Goal: Transaction & Acquisition: Subscribe to service/newsletter

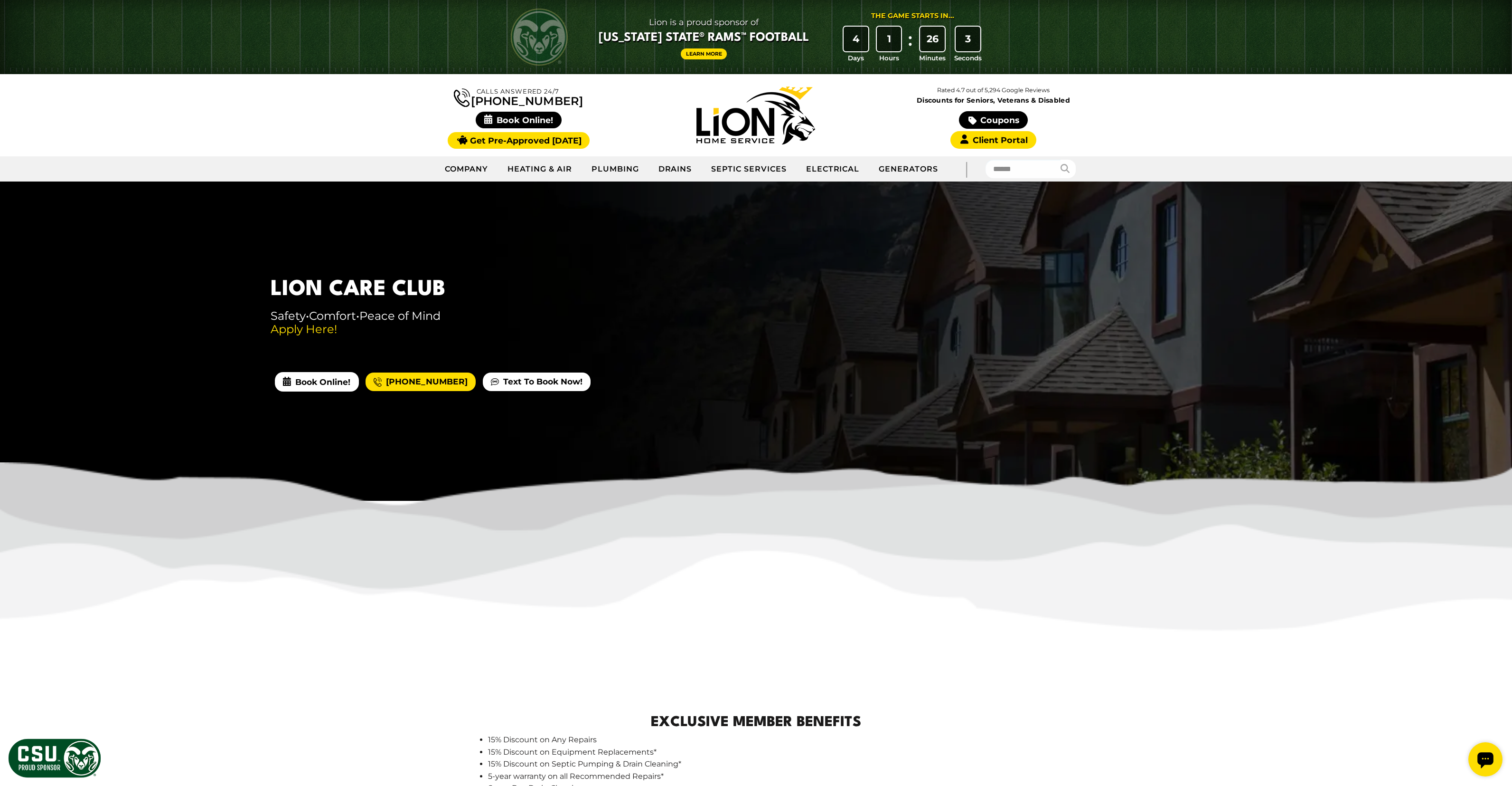
click at [762, 130] on img at bounding box center [756, 115] width 119 height 58
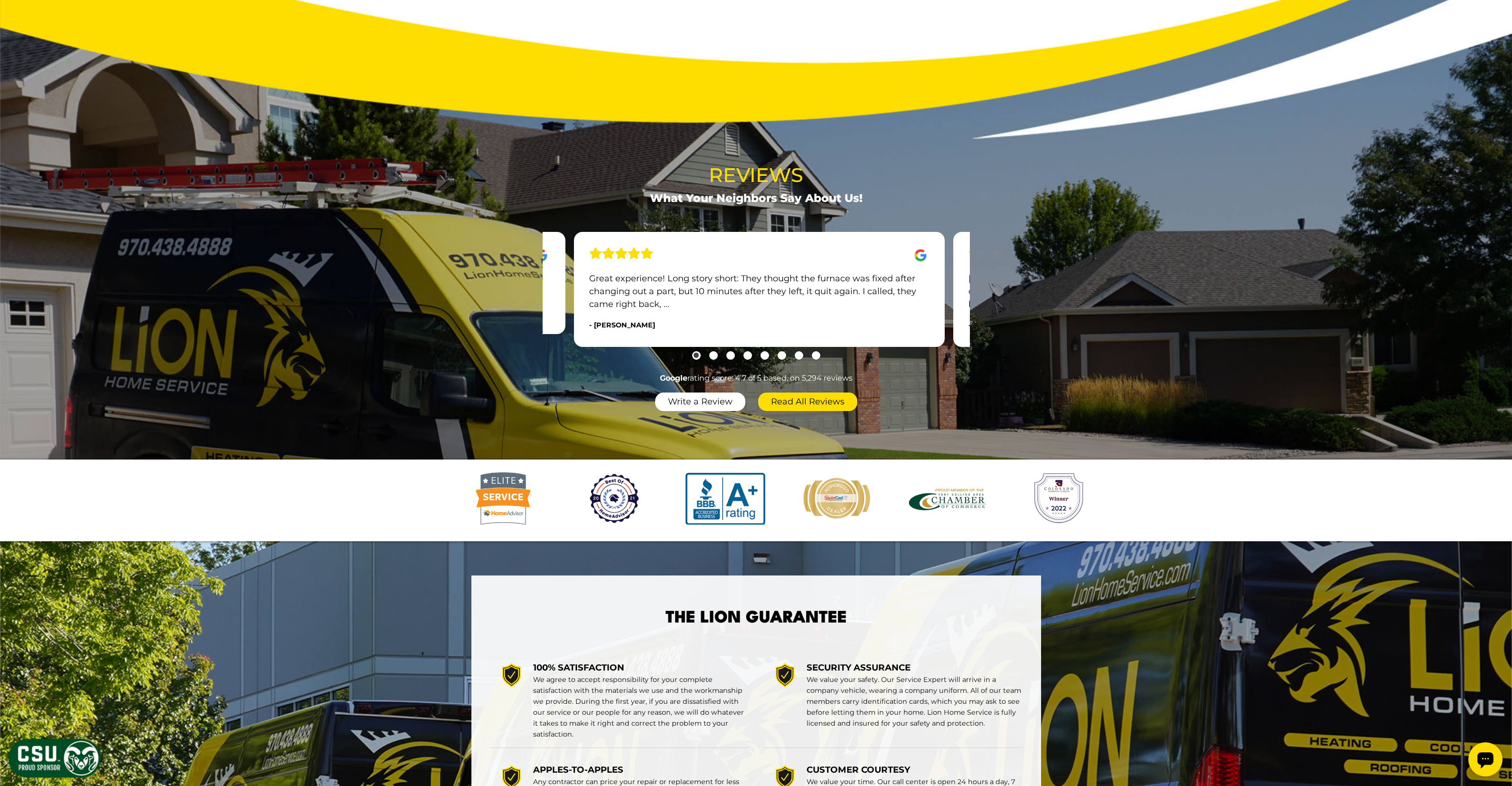
scroll to position [1108, 0]
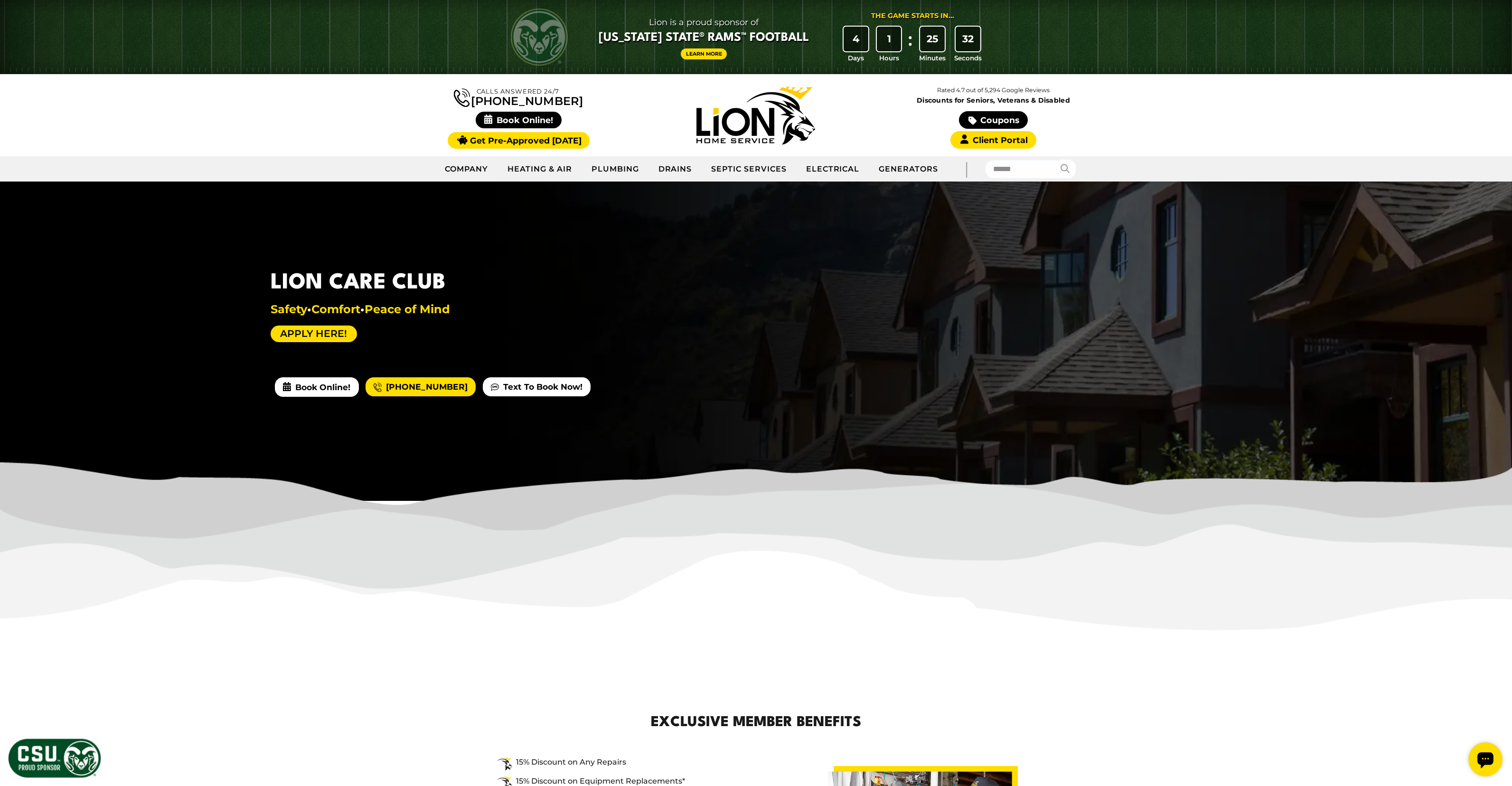
click at [323, 337] on link "Apply Here!" at bounding box center [314, 333] width 86 height 16
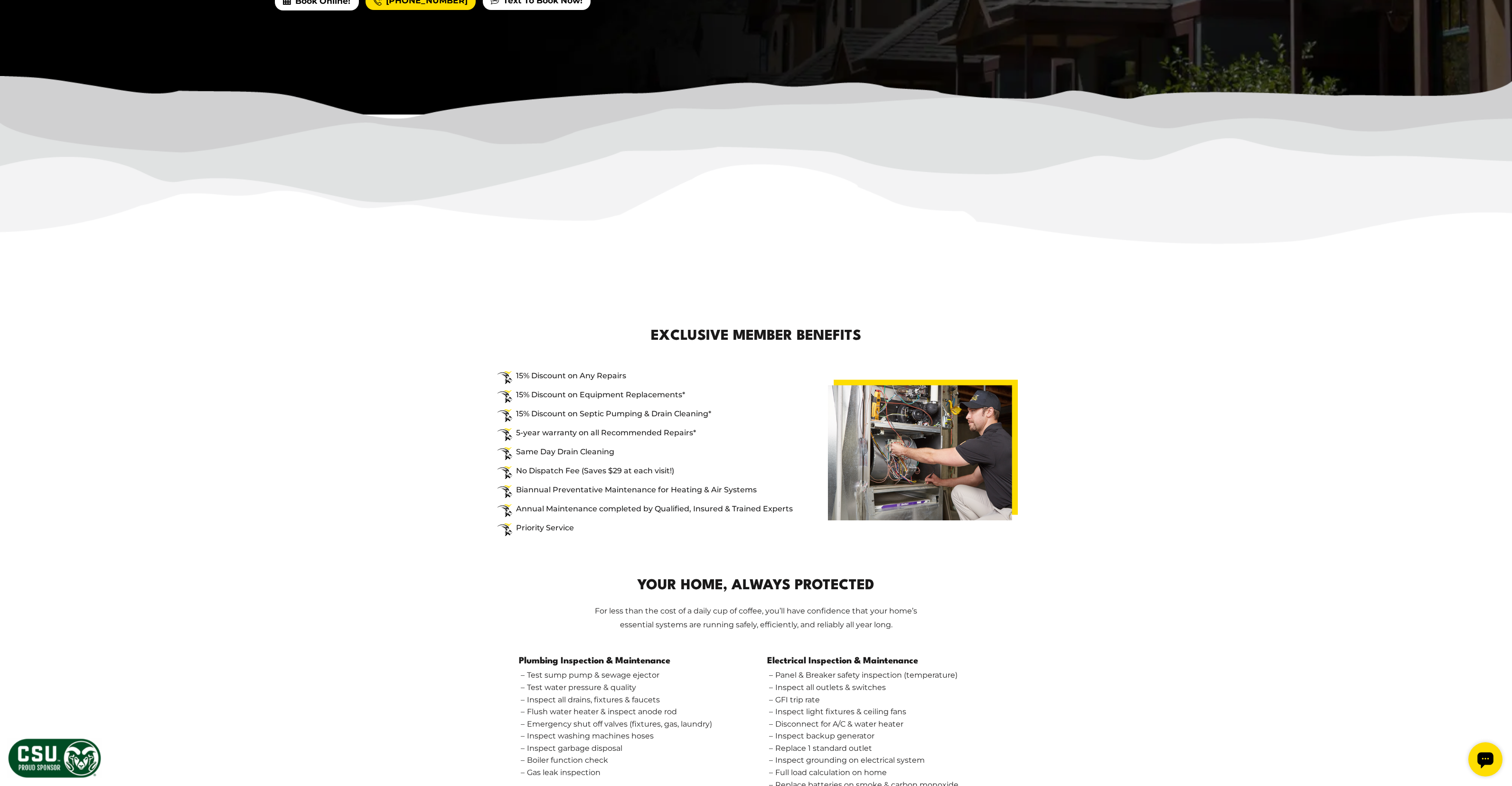
scroll to position [956, 0]
